Goal: Communication & Community: Participate in discussion

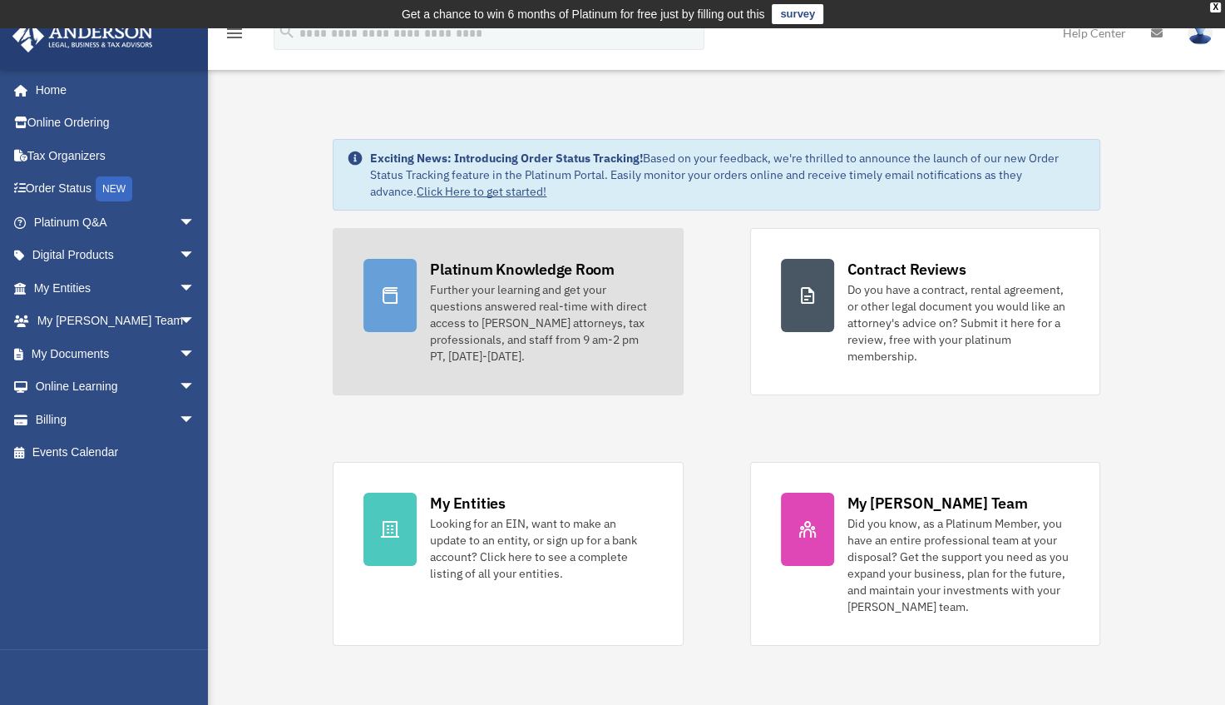
click at [487, 305] on div "Further your learning and get your questions answered real-time with direct acc…" at bounding box center [541, 322] width 222 height 83
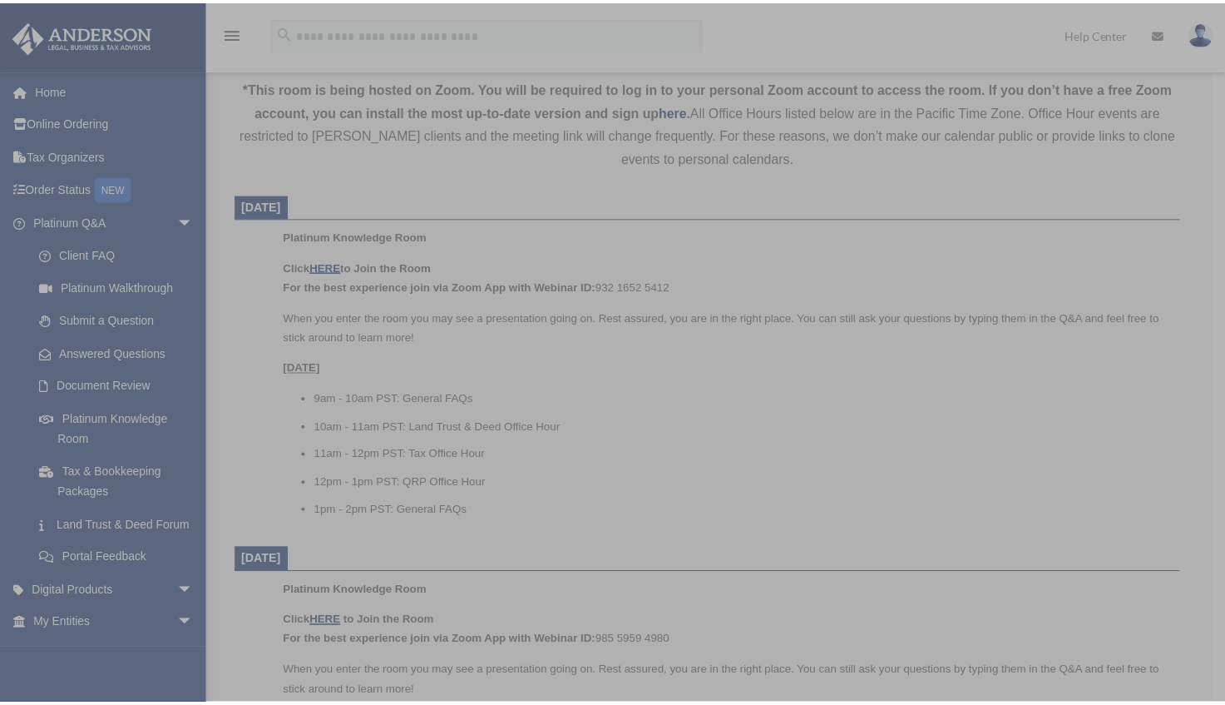
scroll to position [582, 0]
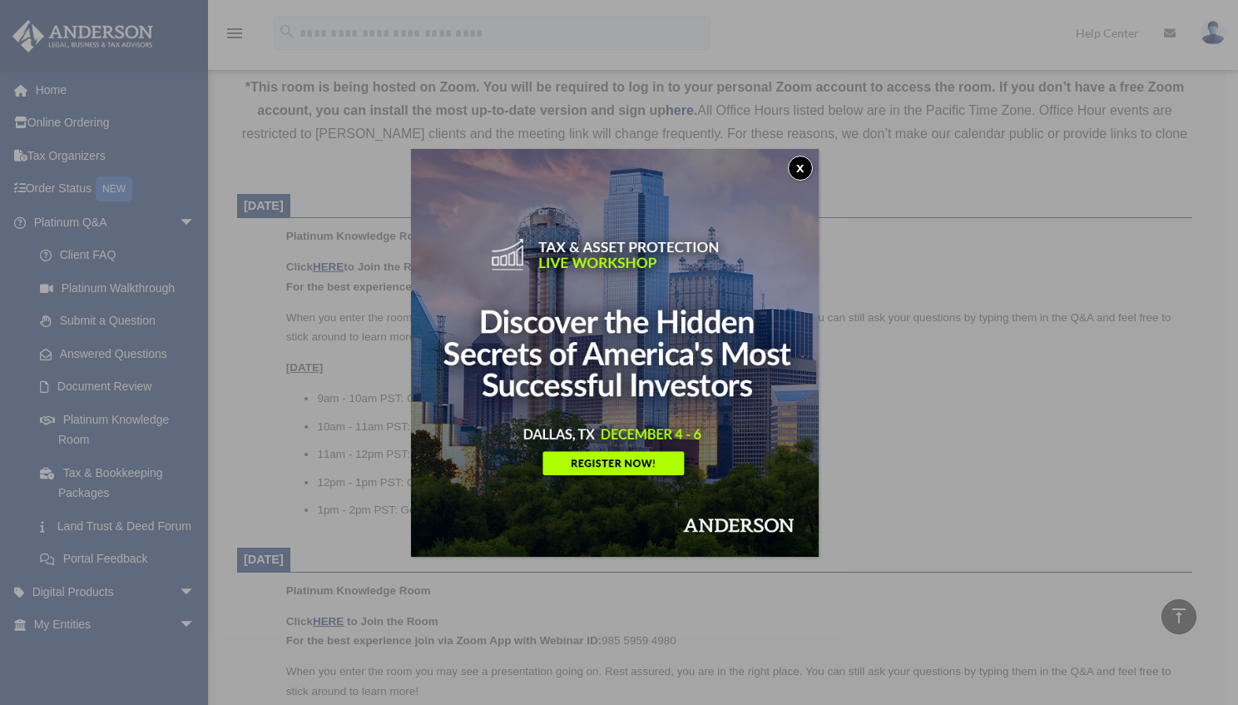
click at [798, 169] on button "x" at bounding box center [800, 168] width 25 height 25
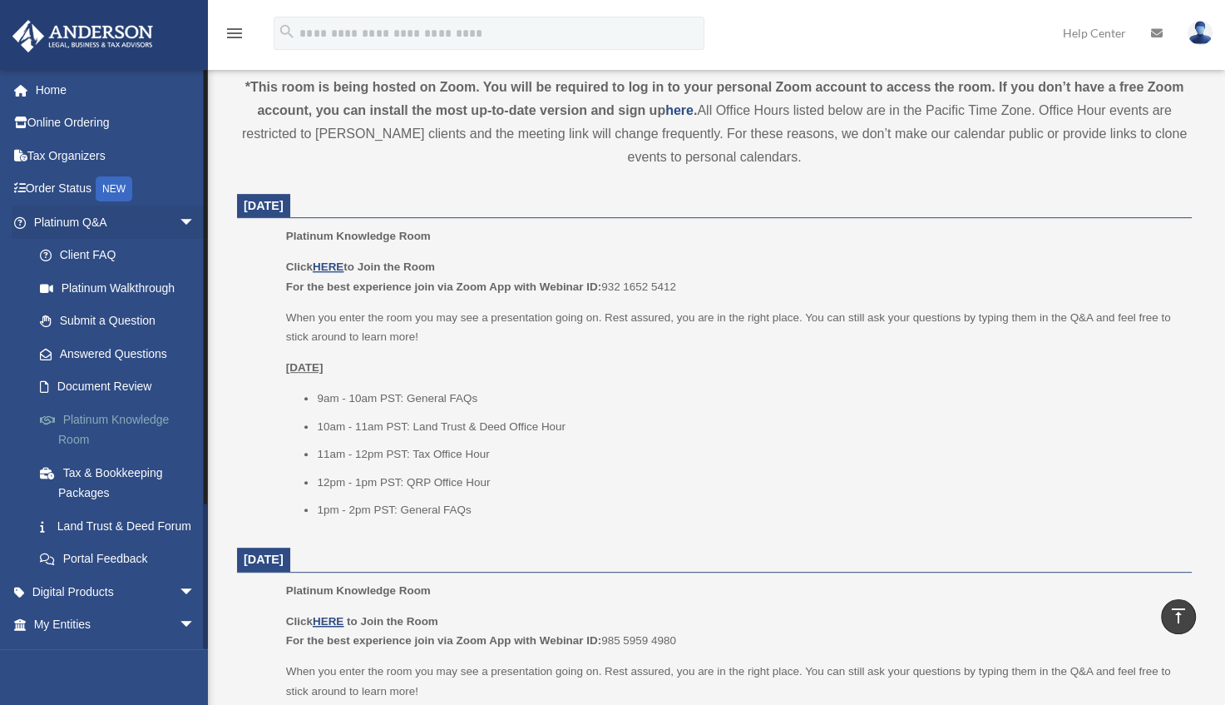
click at [86, 412] on link "Platinum Knowledge Room" at bounding box center [121, 429] width 197 height 53
click at [82, 418] on link "Platinum Knowledge Room" at bounding box center [121, 429] width 197 height 53
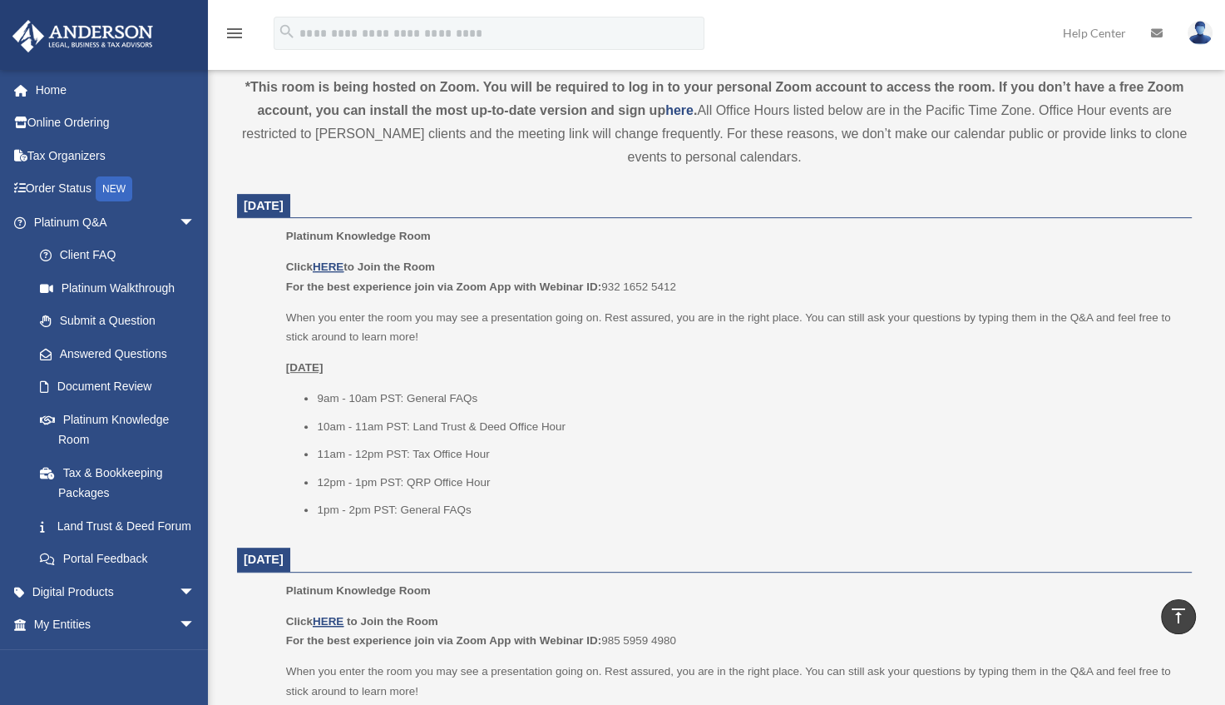
scroll to position [615, 0]
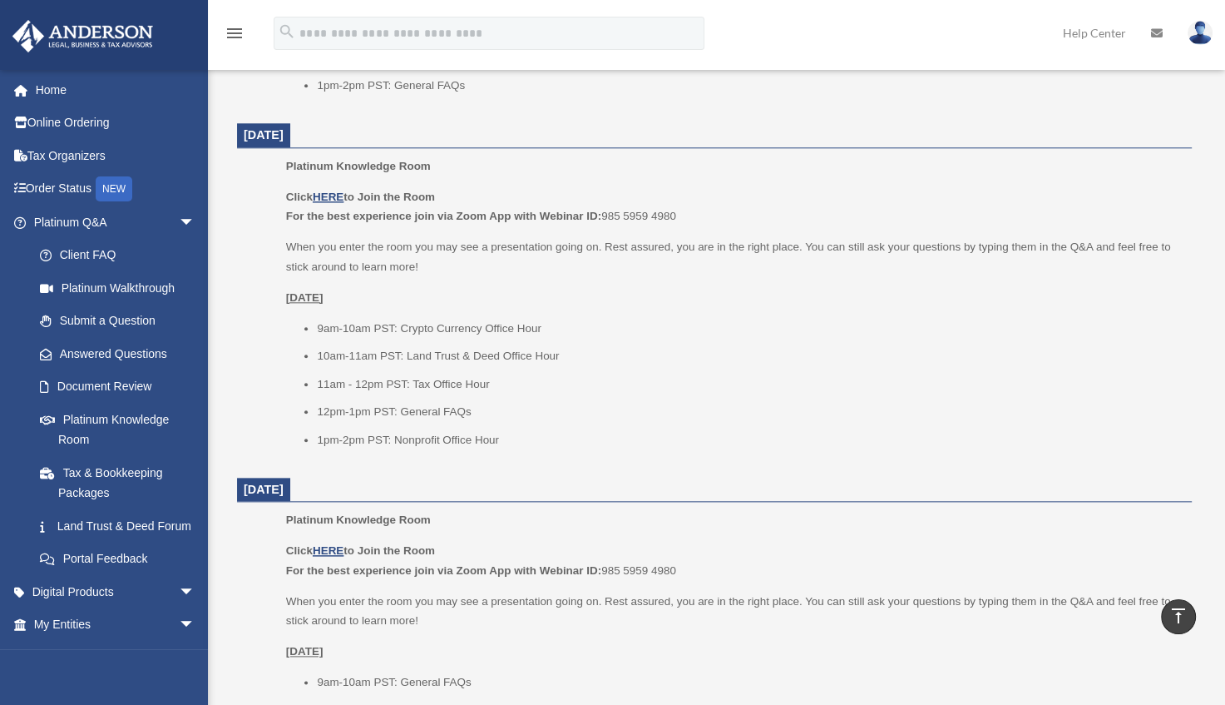
scroll to position [1750, 0]
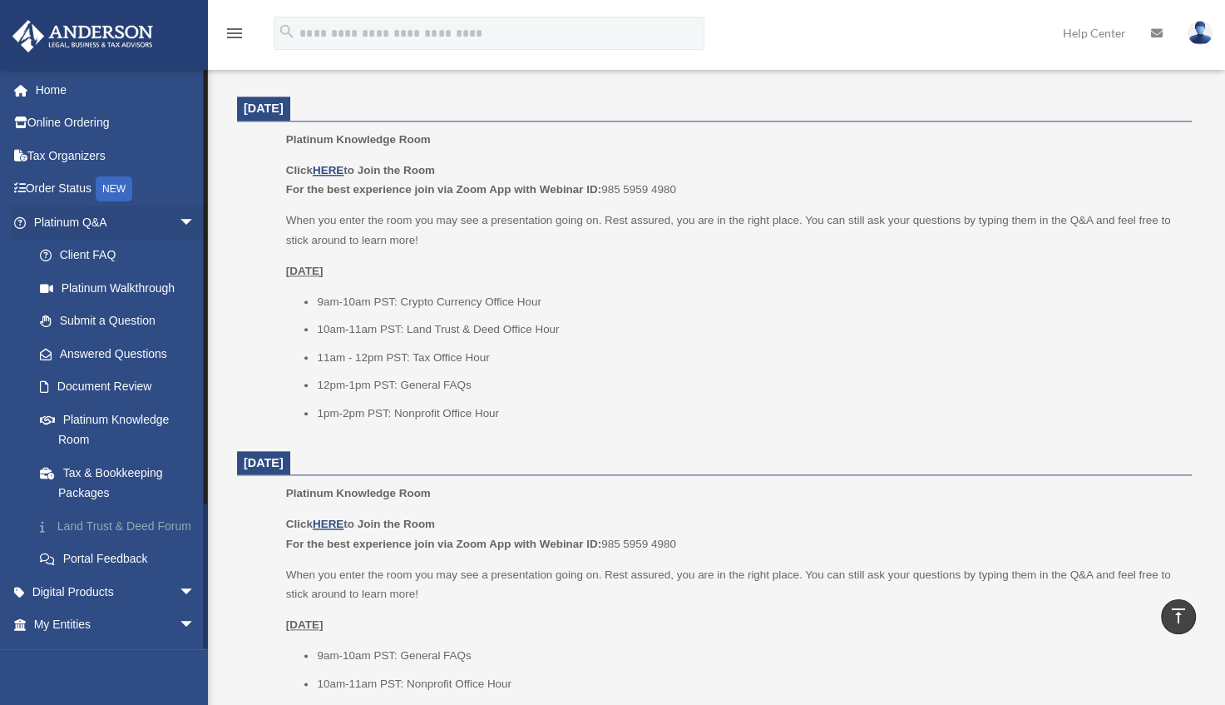
click at [69, 531] on link "Land Trust & Deed Forum" at bounding box center [121, 525] width 197 height 33
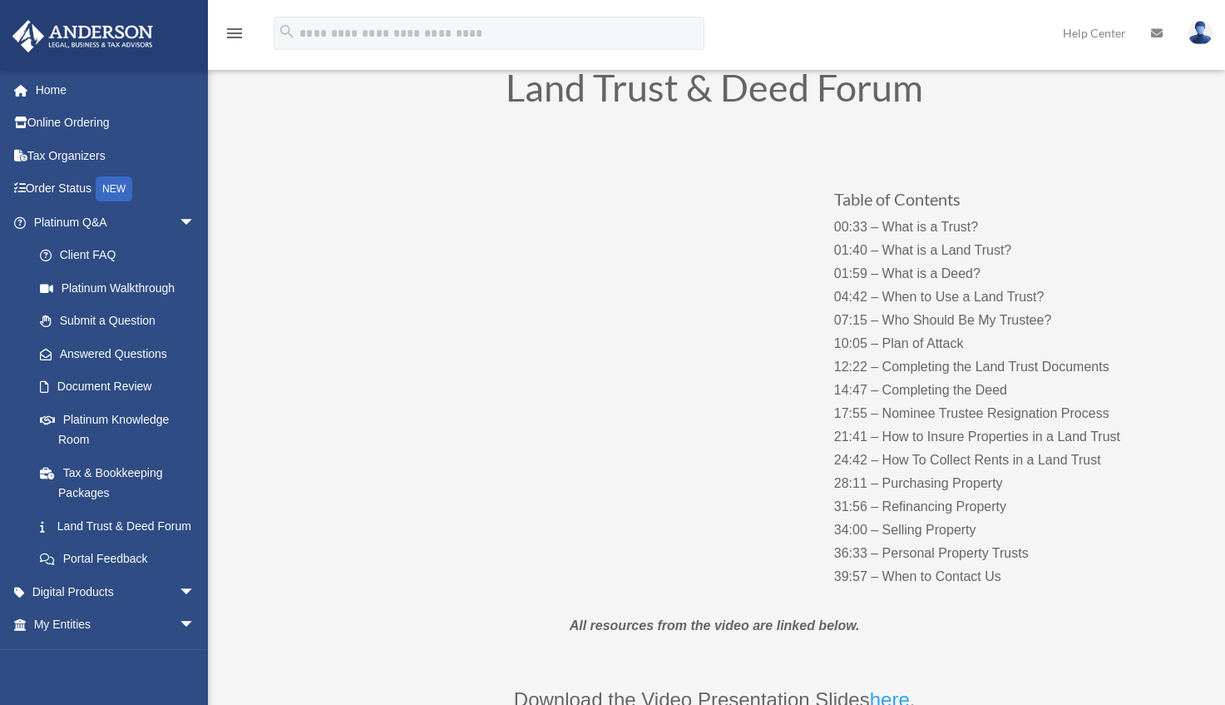
scroll to position [83, 0]
